Goal: Transaction & Acquisition: Purchase product/service

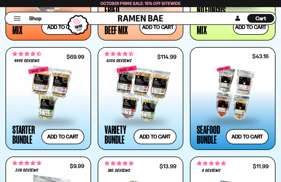
scroll to position [514, 0]
click at [250, 93] on div at bounding box center [232, 93] width 72 height 55
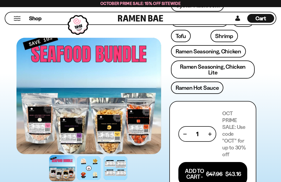
scroll to position [333, 0]
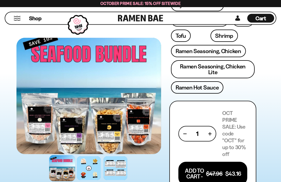
click at [197, 162] on button "Add To Cart - $47.96 $43.16" at bounding box center [212, 174] width 69 height 24
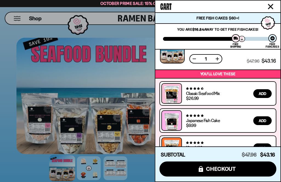
scroll to position [16, 0]
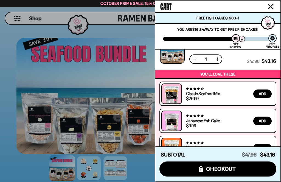
click at [139, 178] on div at bounding box center [140, 91] width 281 height 182
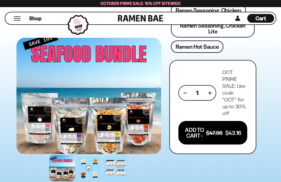
scroll to position [375, 0]
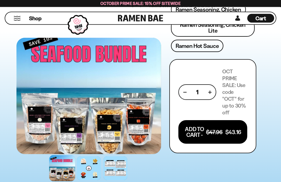
click at [208, 121] on button "Add To Cart - $47.96 $43.16" at bounding box center [212, 133] width 69 height 24
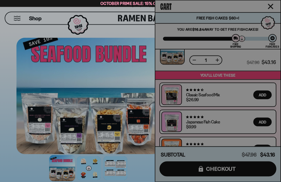
scroll to position [375, 0]
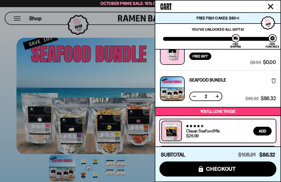
click at [194, 95] on button at bounding box center [193, 96] width 5 height 5
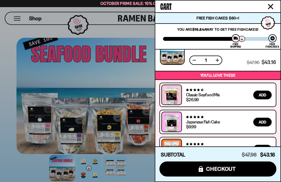
click at [139, 182] on div at bounding box center [140, 91] width 281 height 182
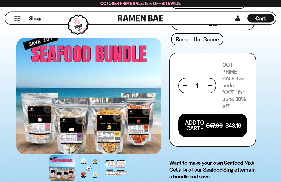
scroll to position [378, 0]
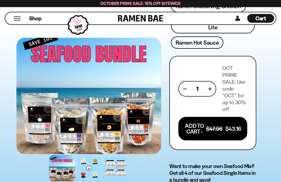
click at [61, 175] on div at bounding box center [62, 168] width 26 height 26
click at [109, 127] on div at bounding box center [88, 96] width 144 height 116
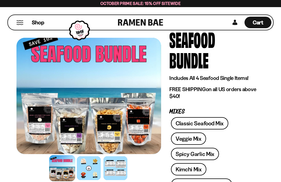
scroll to position [28, 0]
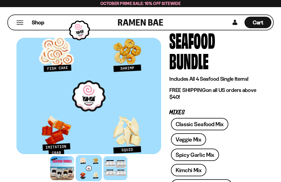
click at [257, 23] on span "Cart" at bounding box center [257, 22] width 11 height 7
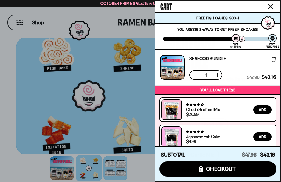
scroll to position [0, 0]
click at [246, 59] on div "$47.96 $43.16 (Saved $4.80 )" at bounding box center [260, 67] width 29 height 25
click at [221, 167] on span "checkout" at bounding box center [221, 169] width 30 height 6
